Goal: Information Seeking & Learning: Learn about a topic

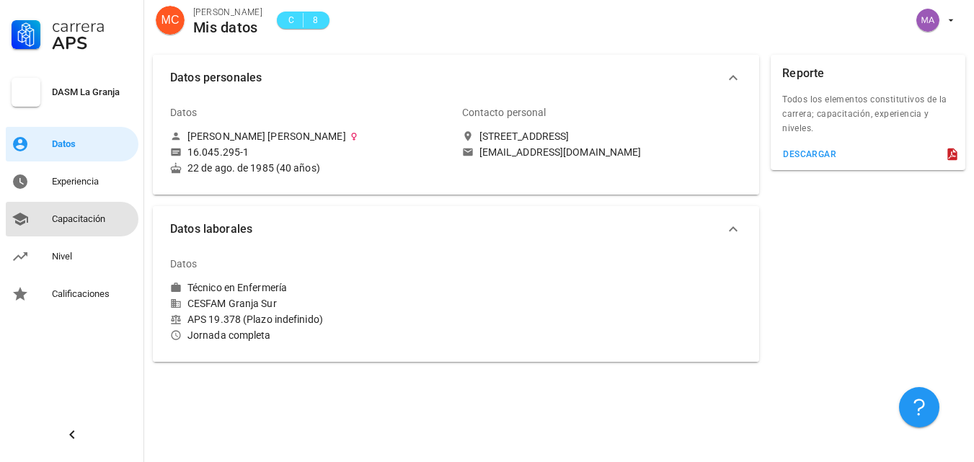
click at [81, 221] on div "Capacitación" at bounding box center [92, 219] width 81 height 12
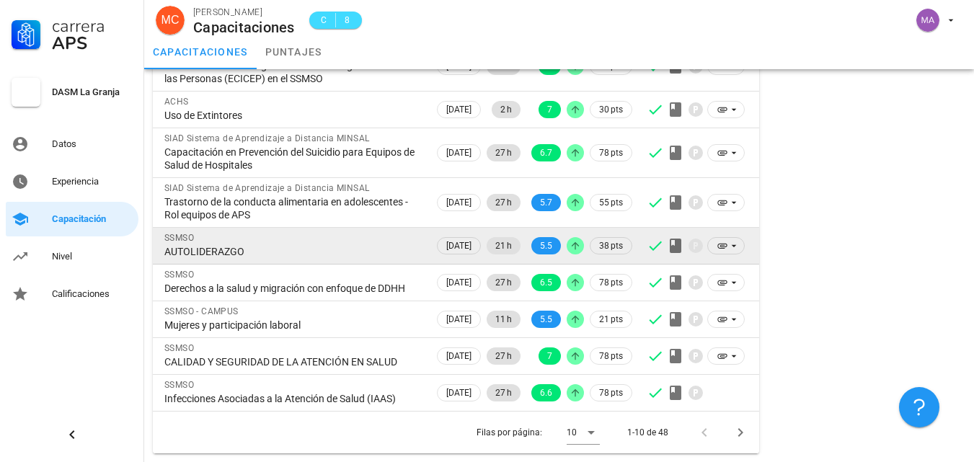
scroll to position [229, 0]
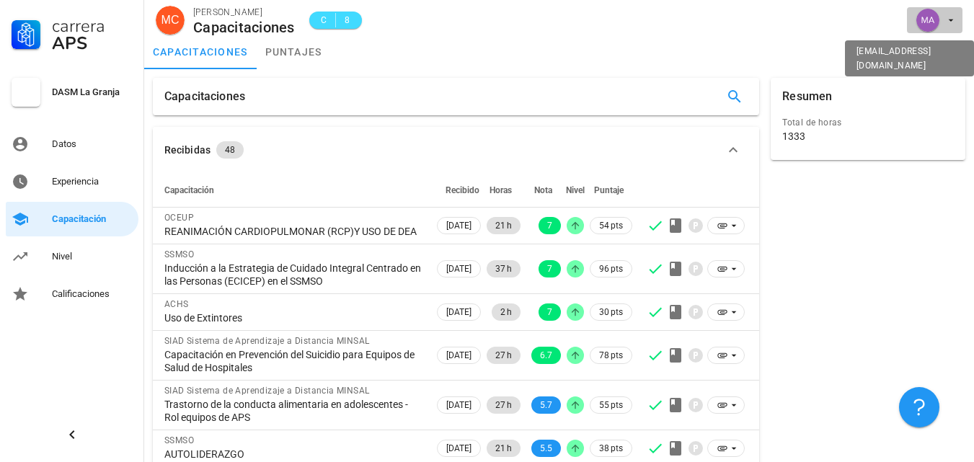
click at [947, 14] on icon "button" at bounding box center [951, 20] width 12 height 12
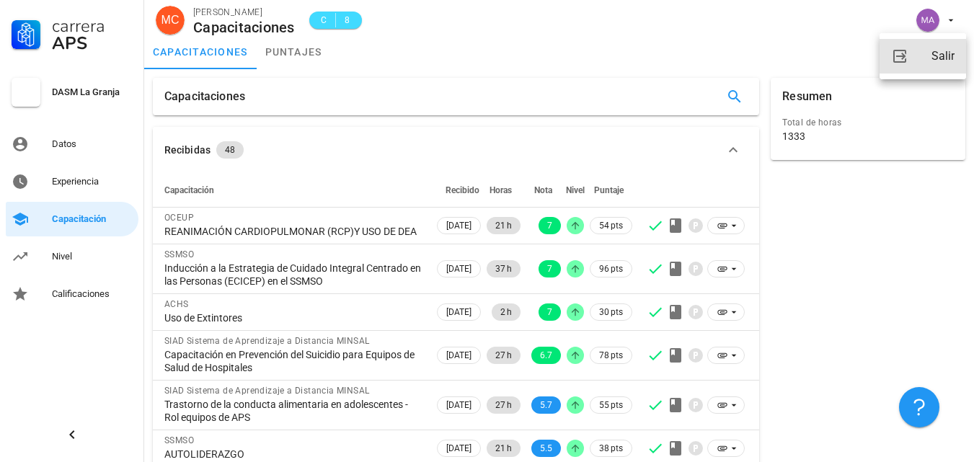
click at [947, 56] on div "Salir" at bounding box center [942, 56] width 23 height 29
